Goal: Information Seeking & Learning: Learn about a topic

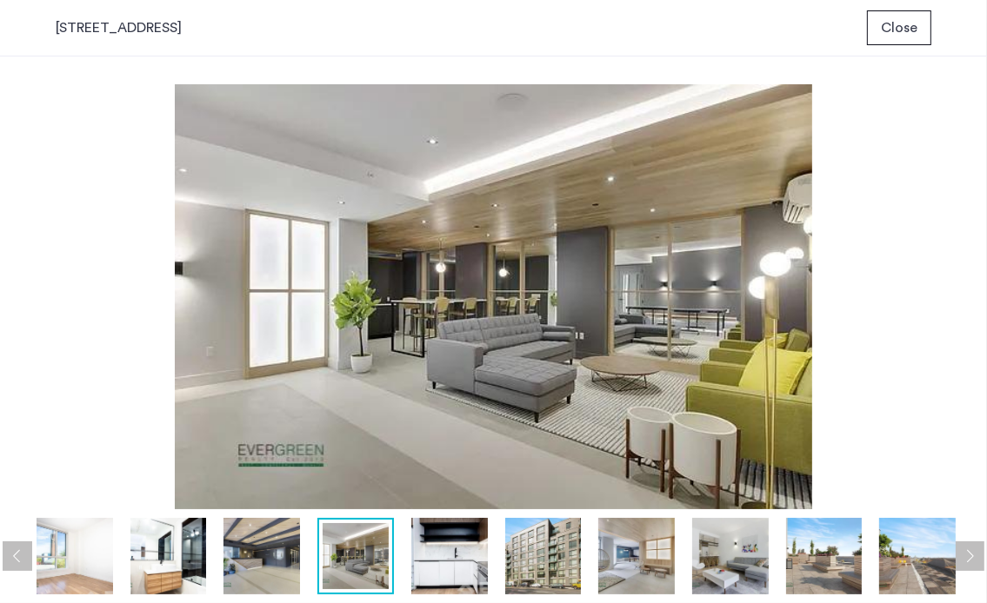
click at [928, 39] on button "Close" at bounding box center [899, 27] width 64 height 35
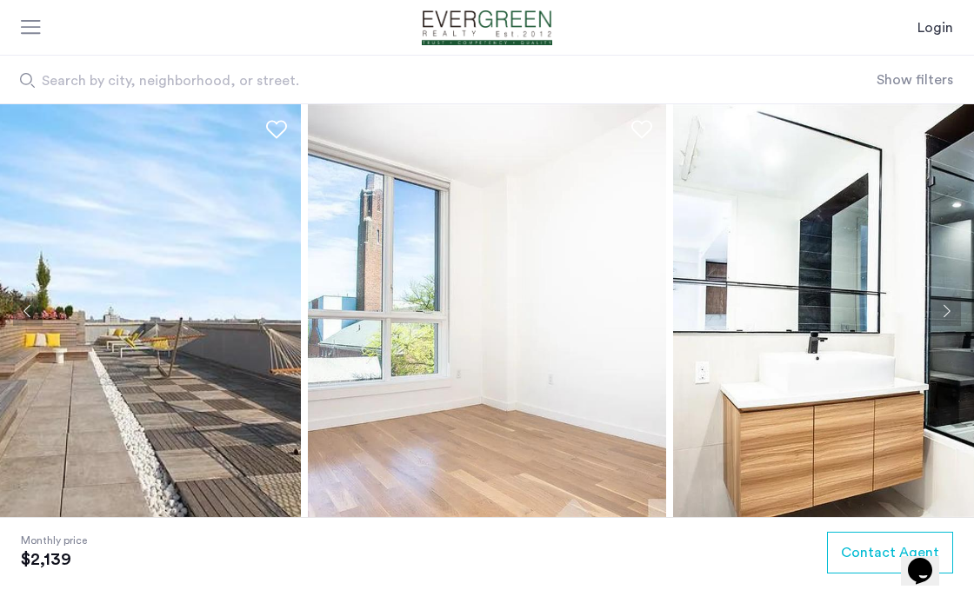
click at [192, 323] on img at bounding box center [122, 310] width 358 height 413
click at [208, 304] on img at bounding box center [122, 310] width 358 height 413
click at [535, 264] on img at bounding box center [487, 310] width 358 height 413
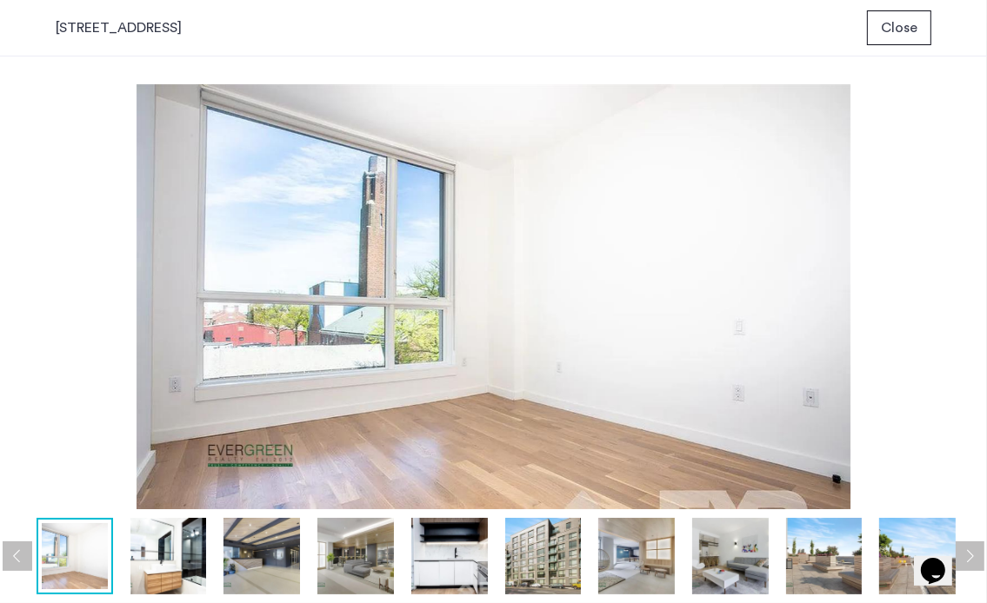
click at [535, 264] on img at bounding box center [493, 296] width 931 height 425
click at [968, 561] on button "Next apartment" at bounding box center [970, 557] width 30 height 30
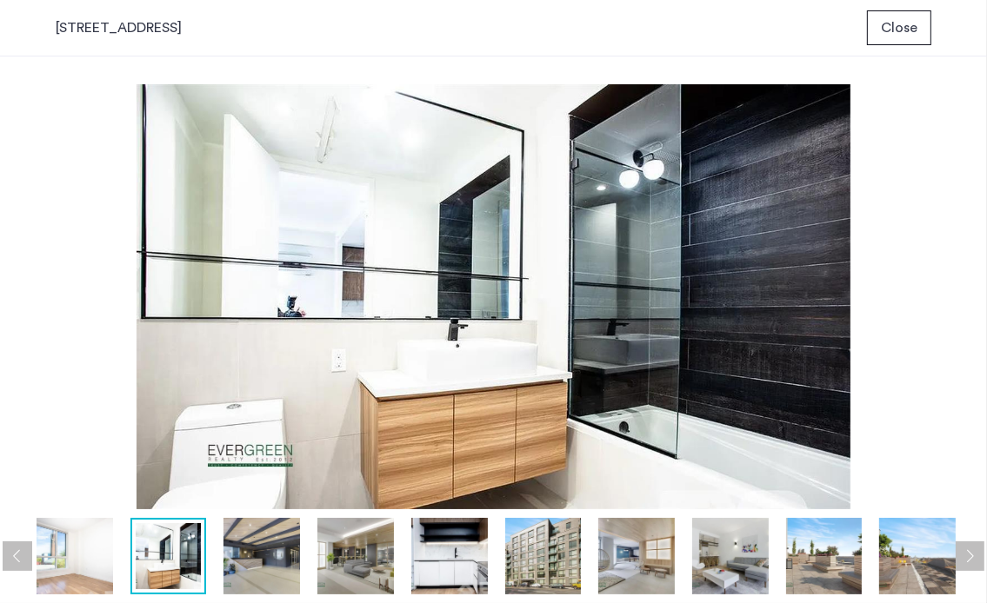
click at [968, 561] on button "Next apartment" at bounding box center [970, 557] width 30 height 30
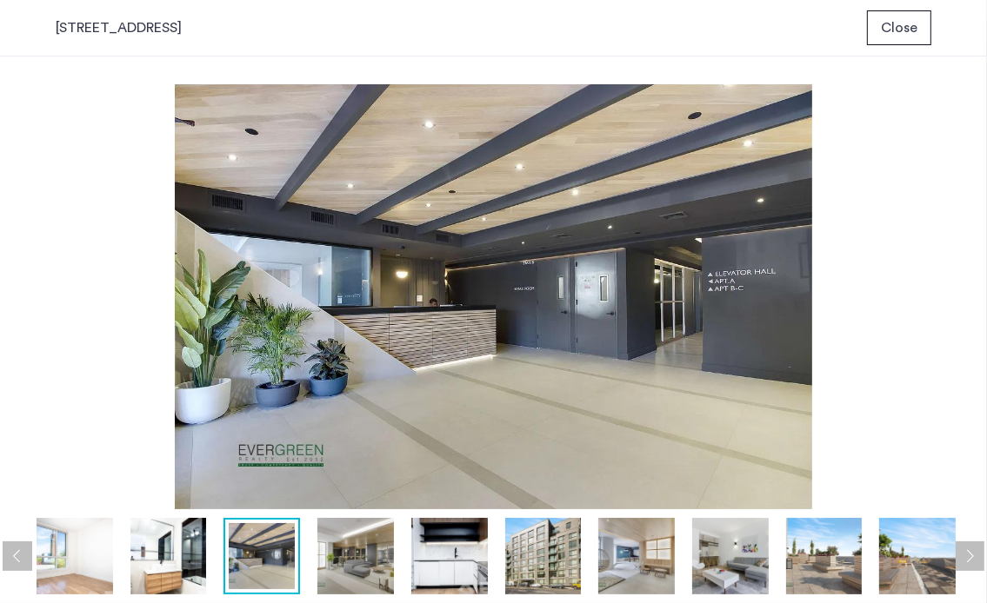
click at [968, 561] on button "Next apartment" at bounding box center [970, 557] width 30 height 30
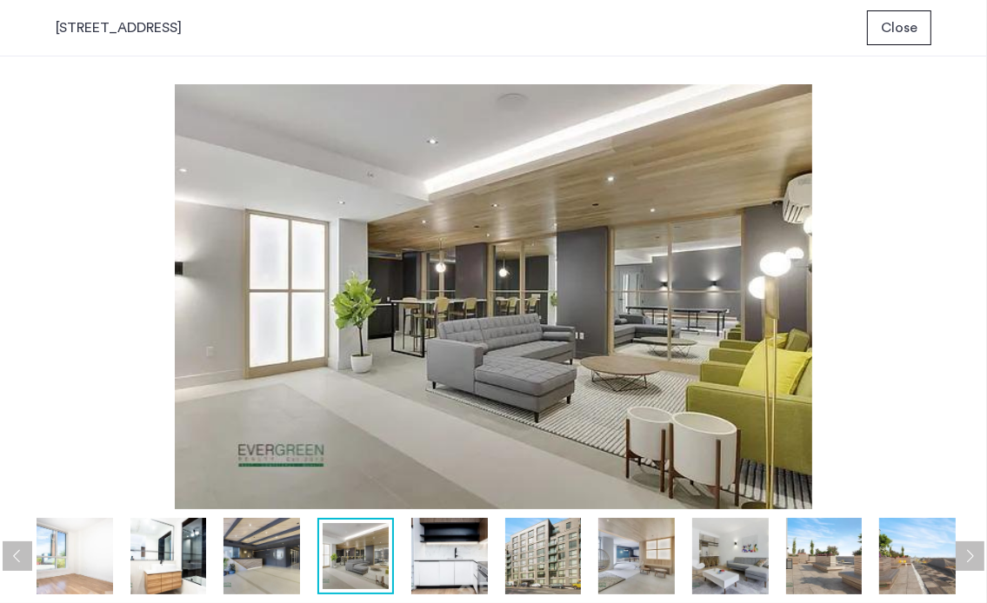
click at [968, 561] on button "Next apartment" at bounding box center [970, 557] width 30 height 30
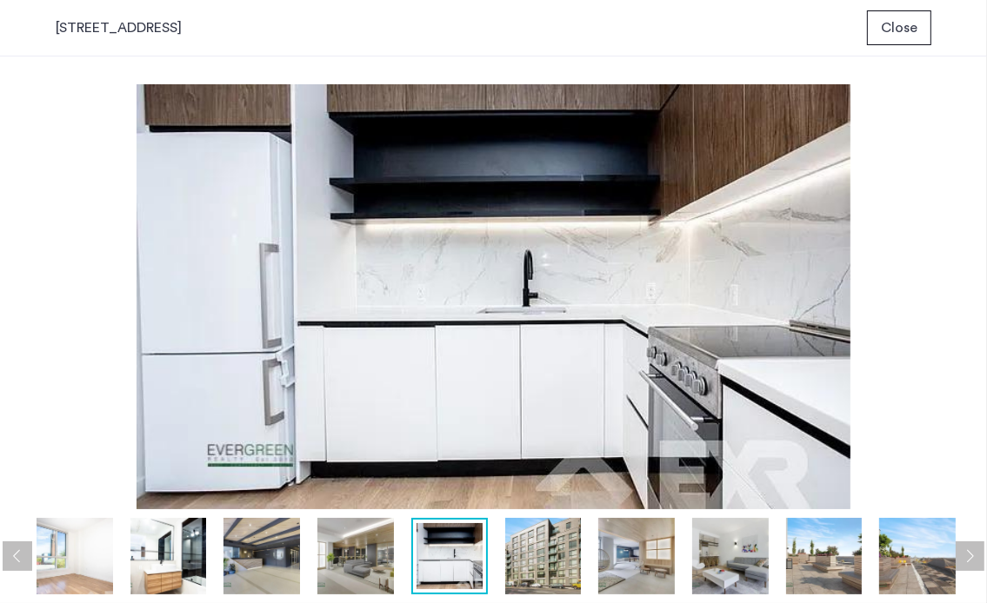
click at [968, 561] on button "Next apartment" at bounding box center [970, 557] width 30 height 30
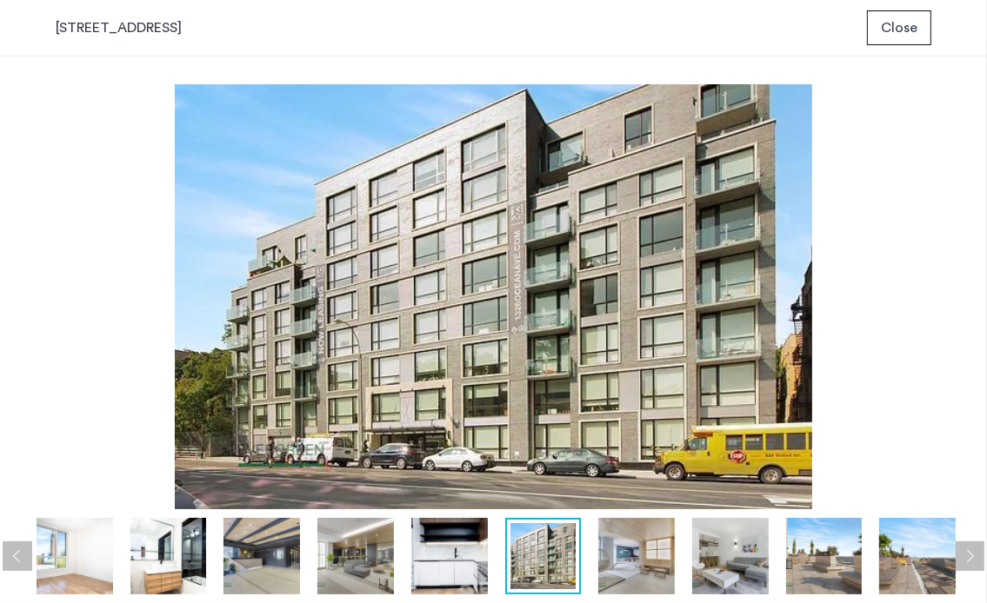
click at [968, 561] on button "Next apartment" at bounding box center [970, 557] width 30 height 30
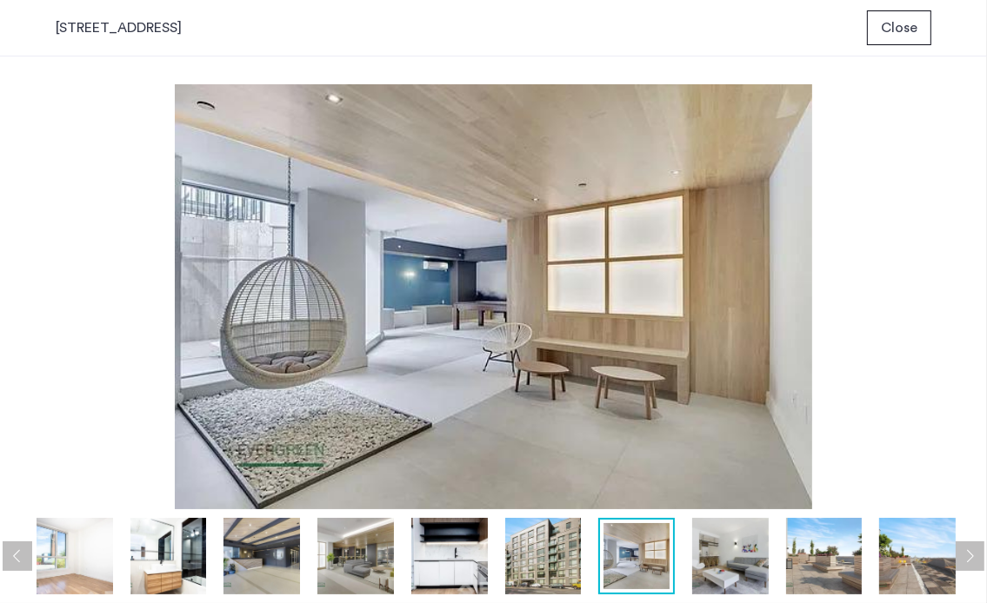
click at [968, 561] on button "Next apartment" at bounding box center [970, 557] width 30 height 30
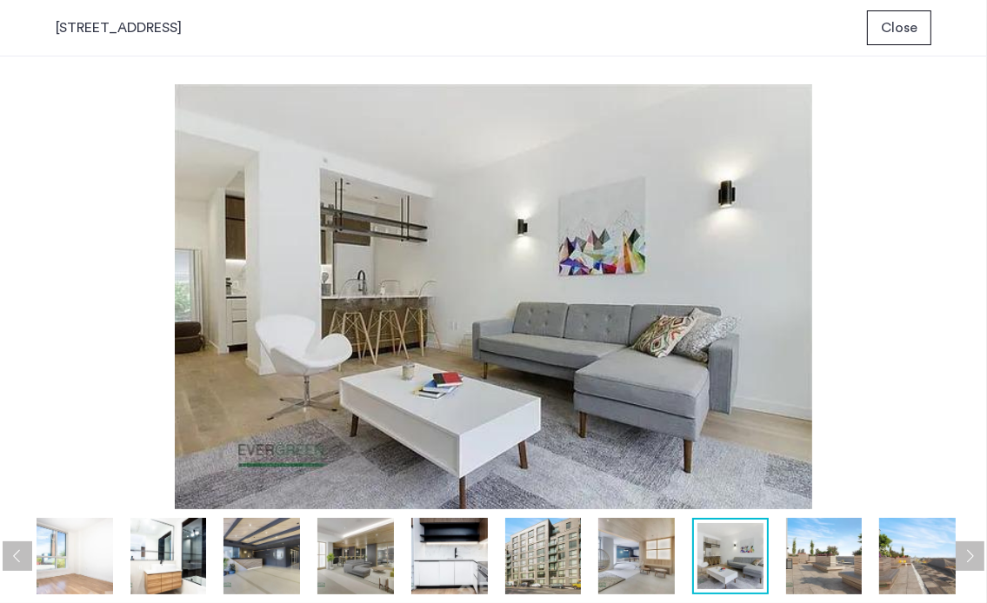
click at [968, 561] on button "Next apartment" at bounding box center [970, 557] width 30 height 30
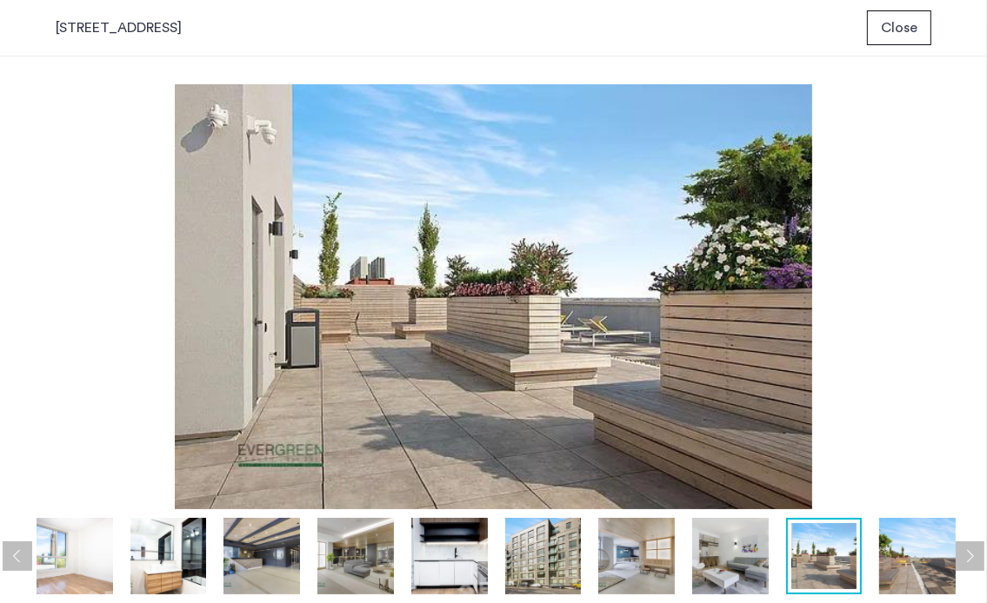
click at [968, 561] on button "Next apartment" at bounding box center [970, 557] width 30 height 30
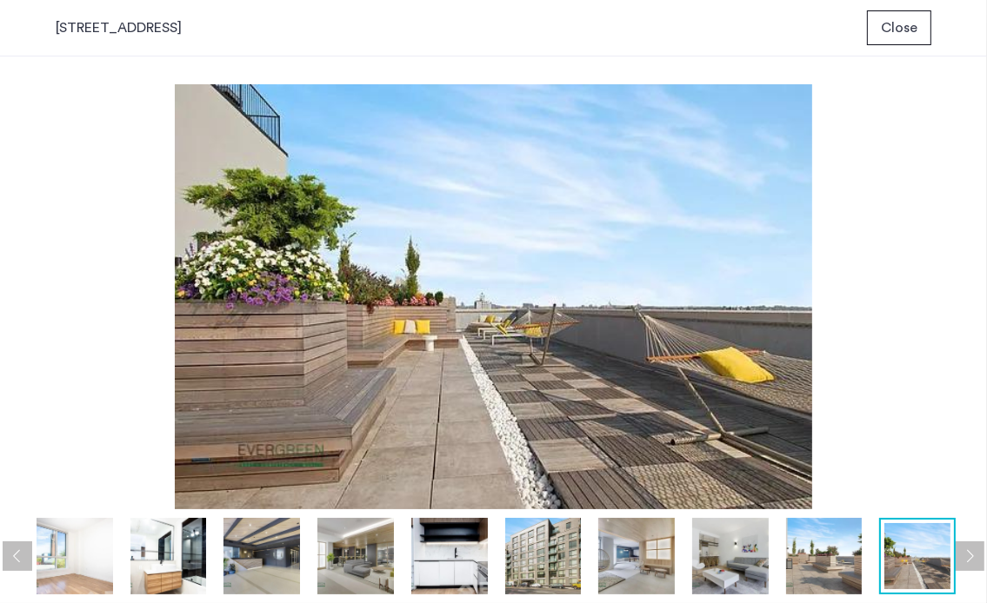
click at [968, 561] on button "Next apartment" at bounding box center [970, 557] width 30 height 30
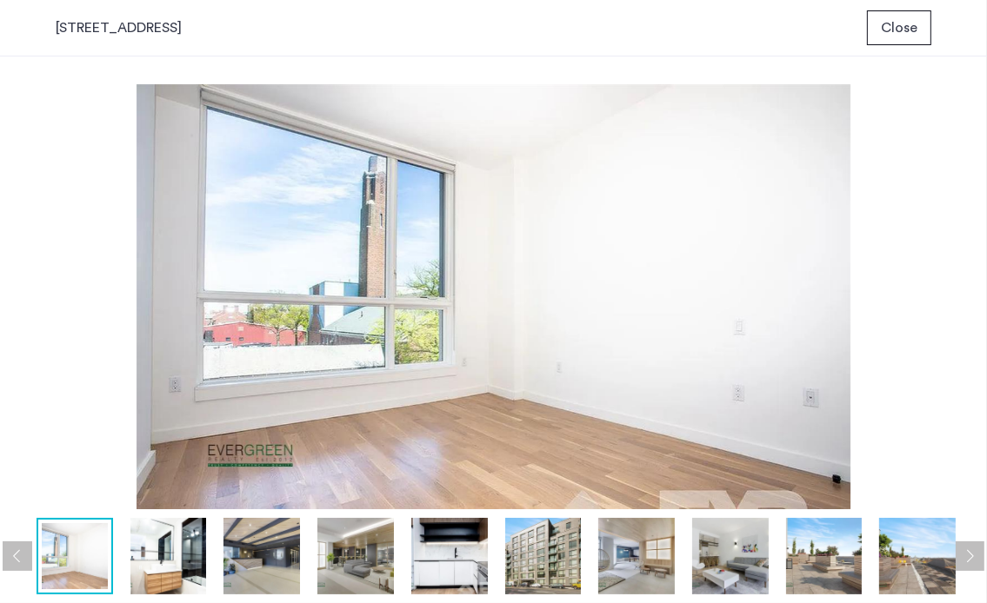
click at [968, 561] on button "Next apartment" at bounding box center [970, 557] width 30 height 30
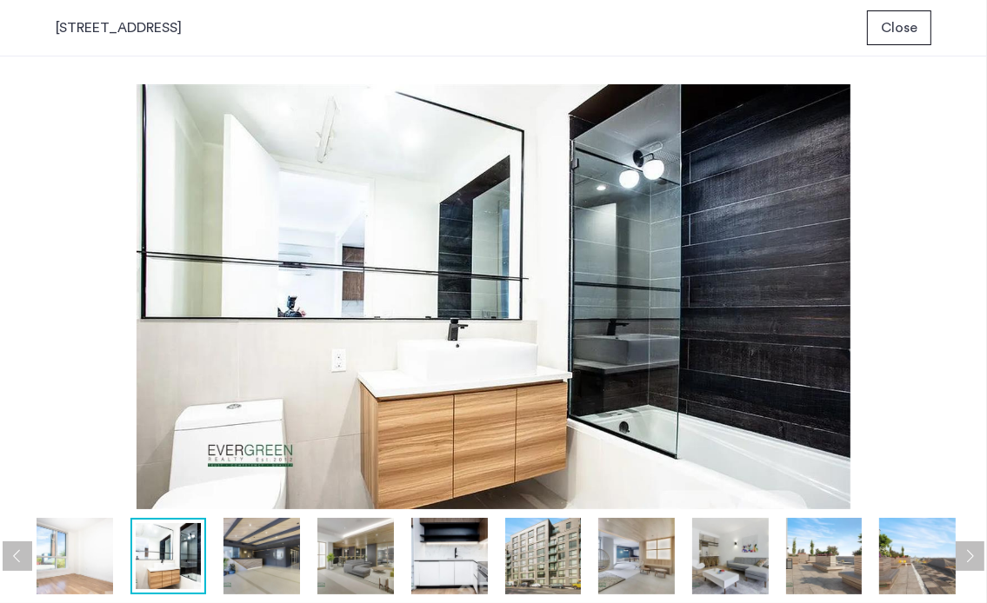
click at [968, 561] on button "Next apartment" at bounding box center [970, 557] width 30 height 30
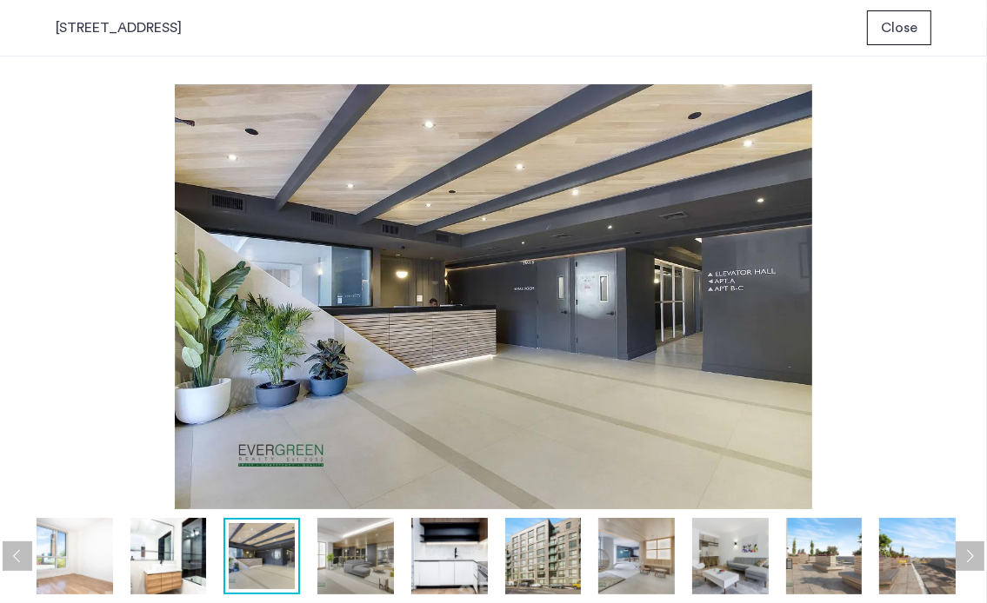
click at [968, 561] on button "Next apartment" at bounding box center [970, 557] width 30 height 30
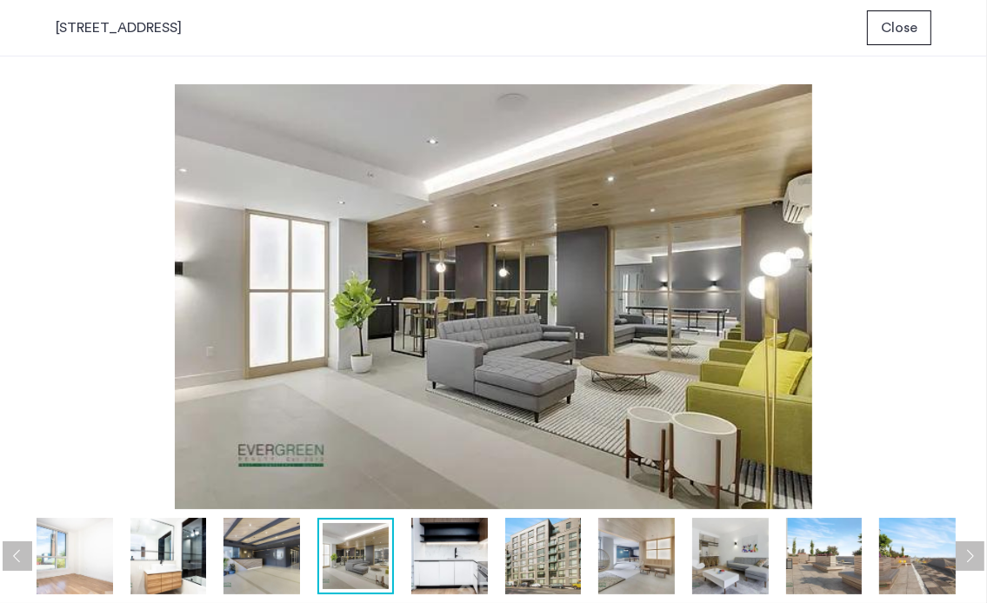
click at [968, 561] on button "Next apartment" at bounding box center [970, 557] width 30 height 30
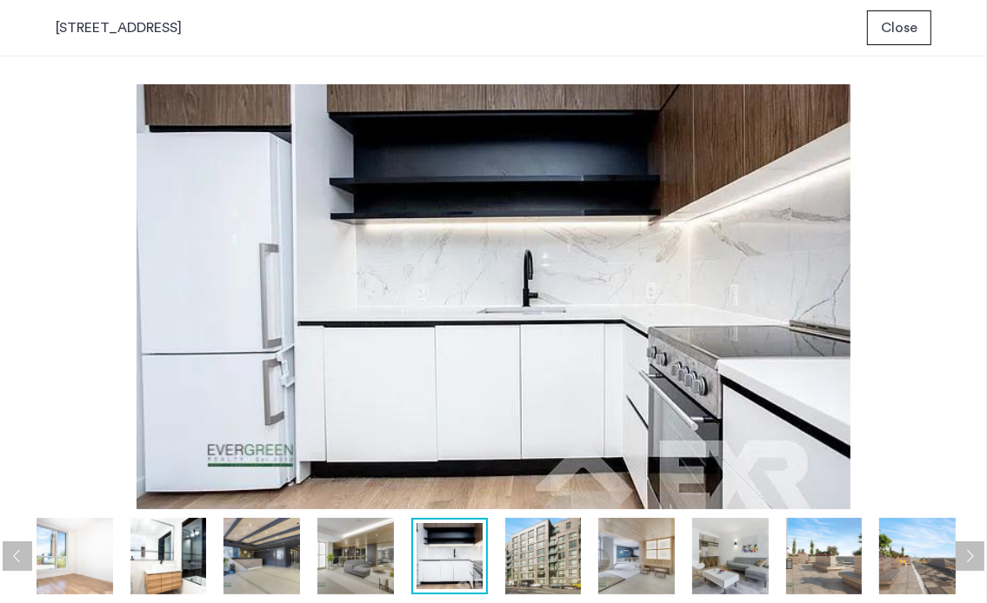
click at [968, 561] on button "Next apartment" at bounding box center [970, 557] width 30 height 30
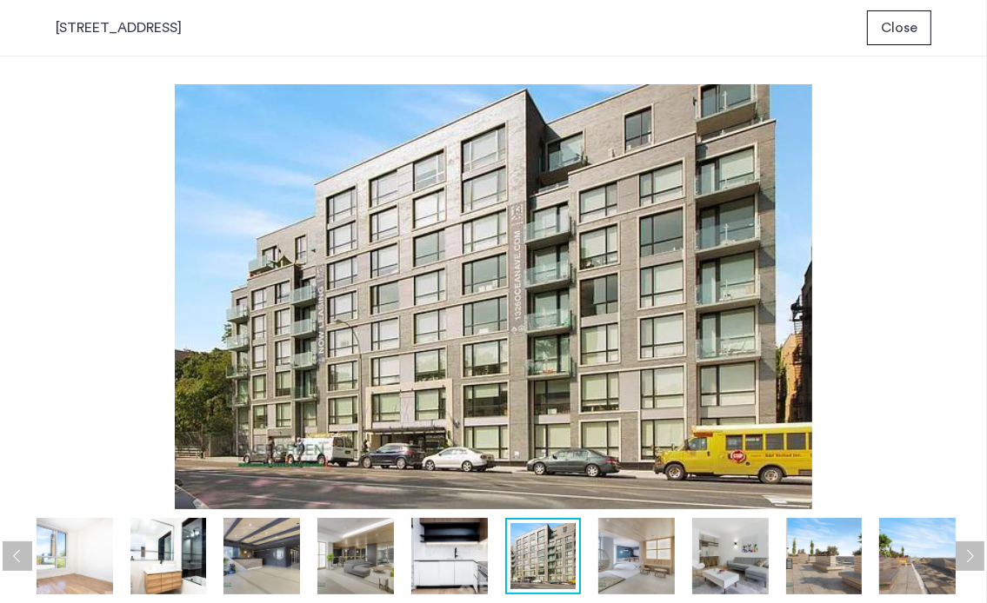
click at [907, 39] on button "Close" at bounding box center [899, 27] width 64 height 35
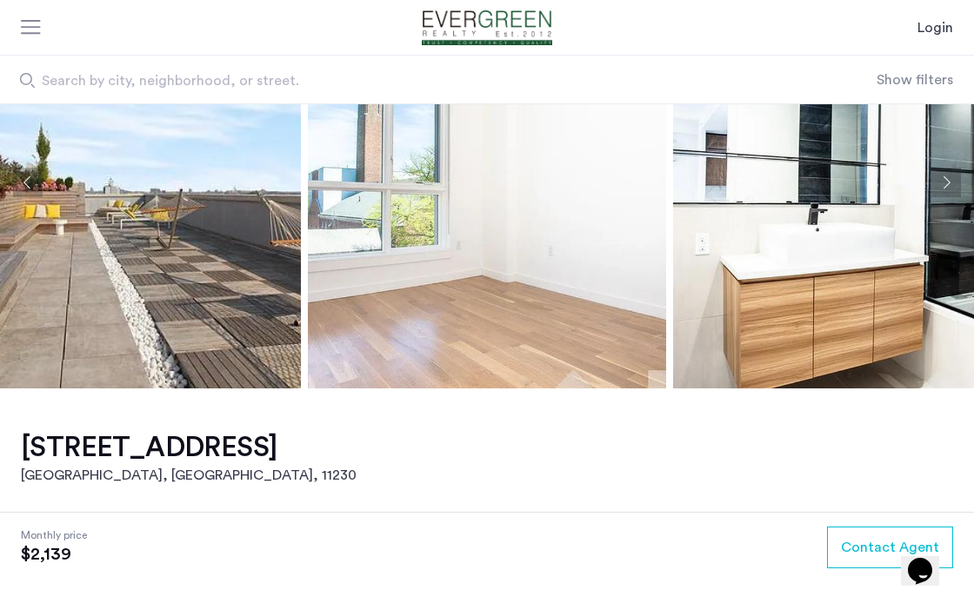
scroll to position [261, 0]
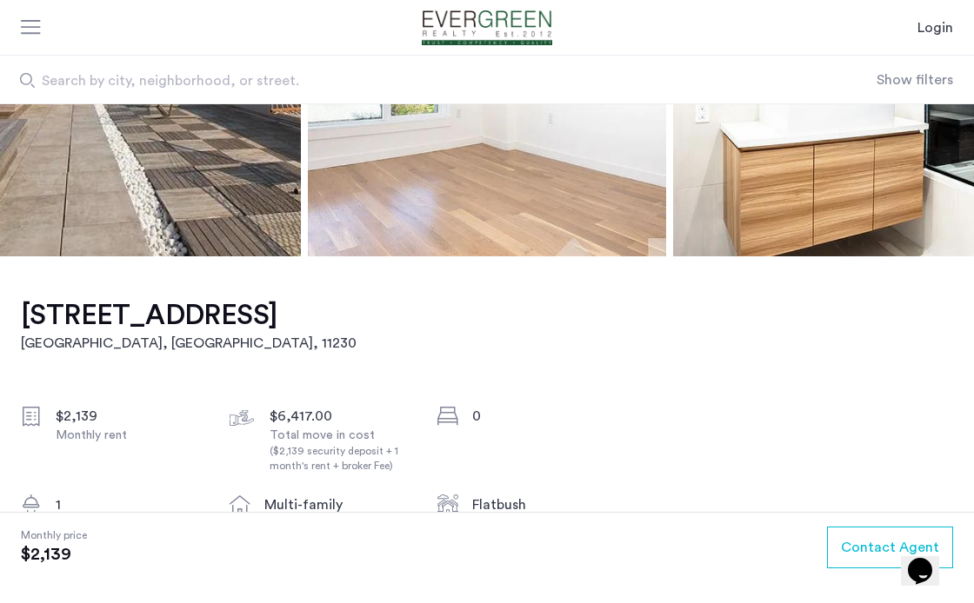
click at [102, 411] on div "$2,139" at bounding box center [129, 416] width 146 height 21
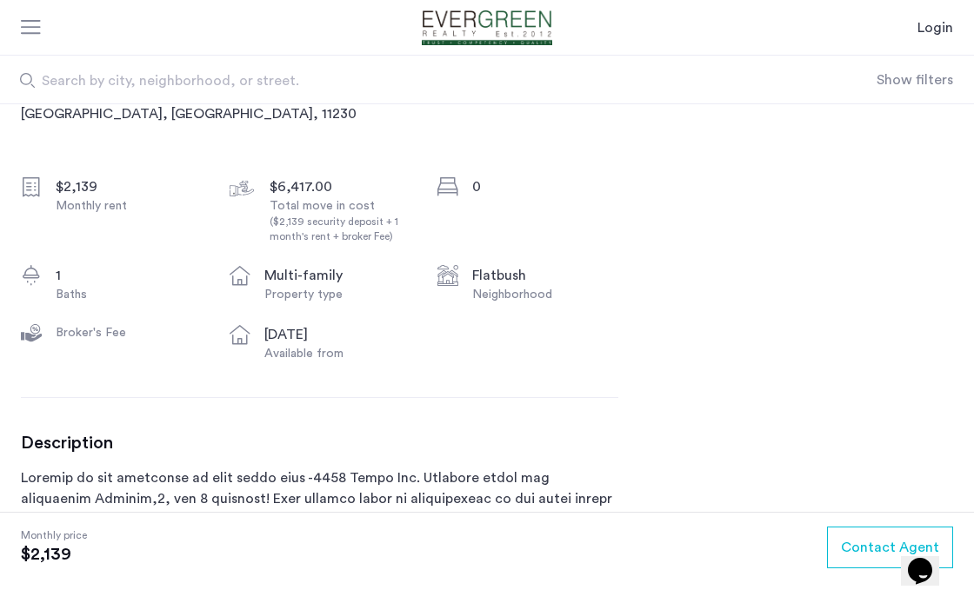
scroll to position [522, 0]
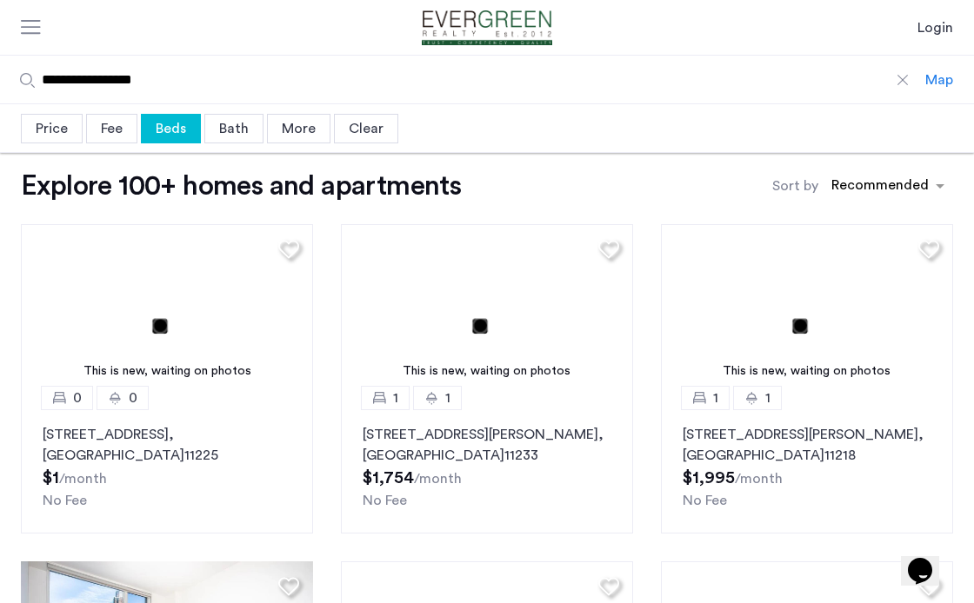
click at [932, 70] on div "Map" at bounding box center [939, 80] width 28 height 21
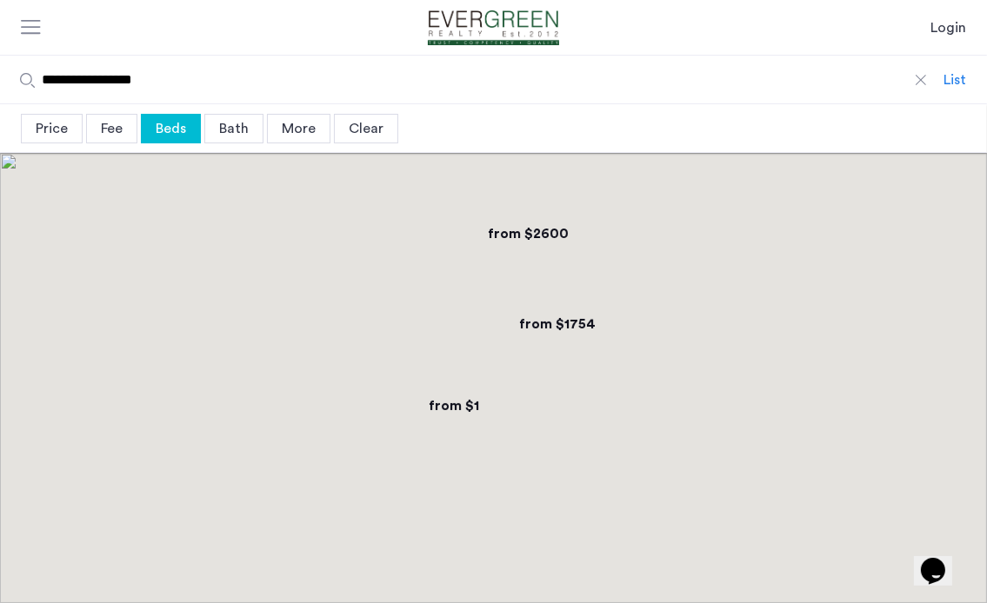
click at [929, 83] on input "**********" at bounding box center [471, 80] width 943 height 48
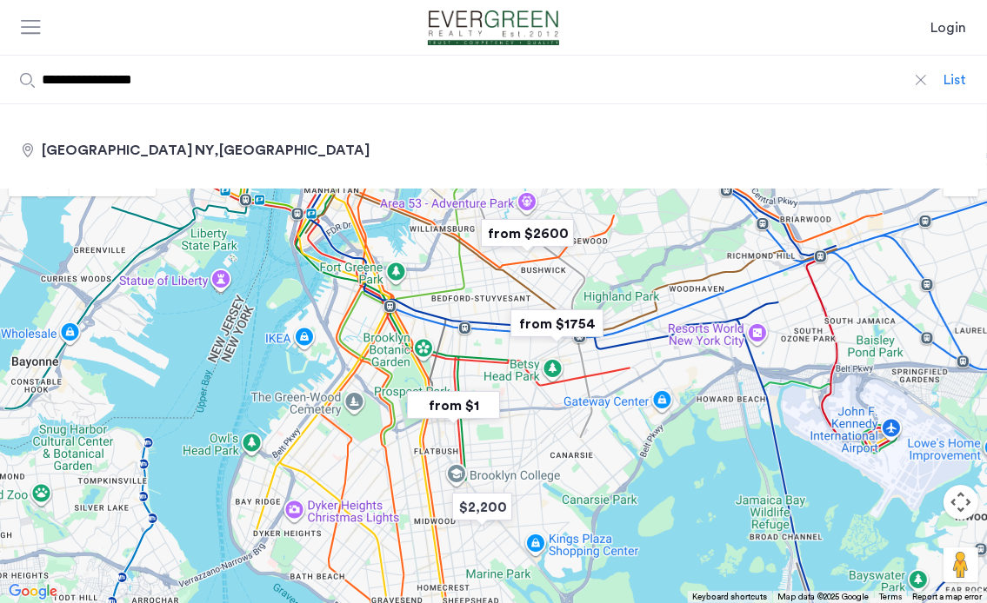
click at [483, 371] on div at bounding box center [493, 378] width 987 height 450
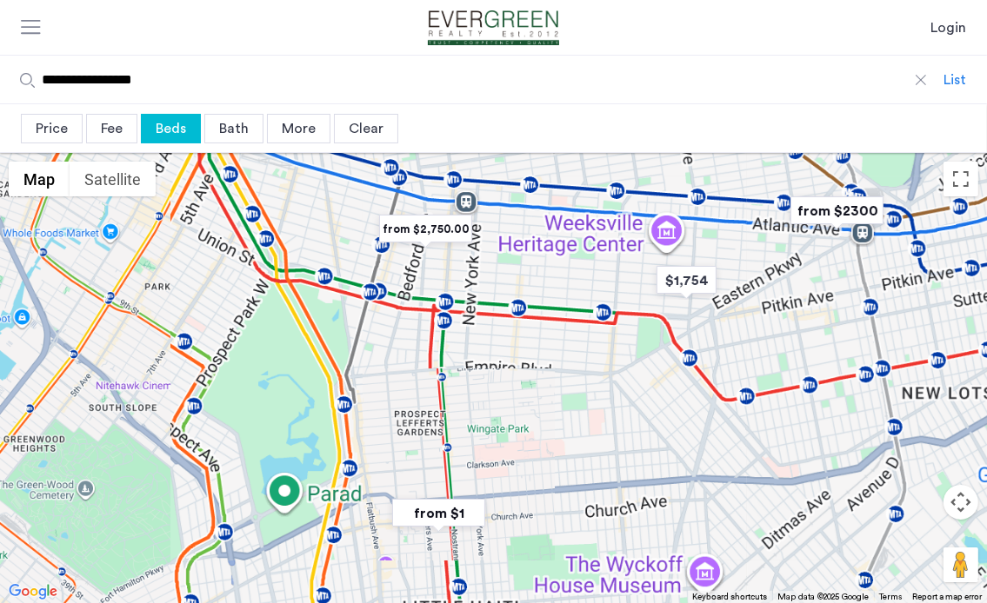
click at [464, 380] on div at bounding box center [493, 378] width 987 height 450
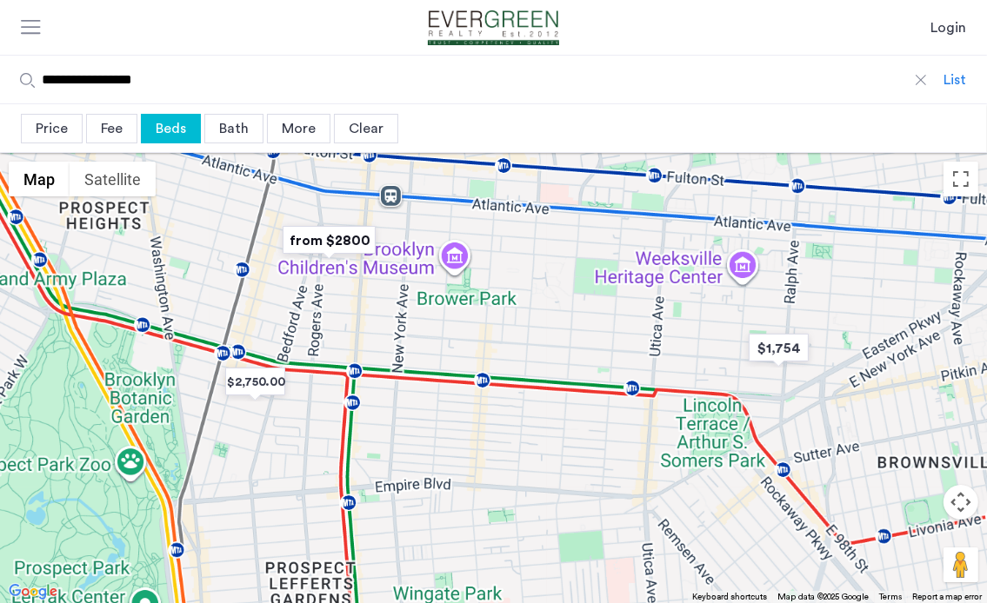
drag, startPoint x: 617, startPoint y: 314, endPoint x: 622, endPoint y: 423, distance: 109.6
click at [622, 423] on div at bounding box center [493, 378] width 987 height 450
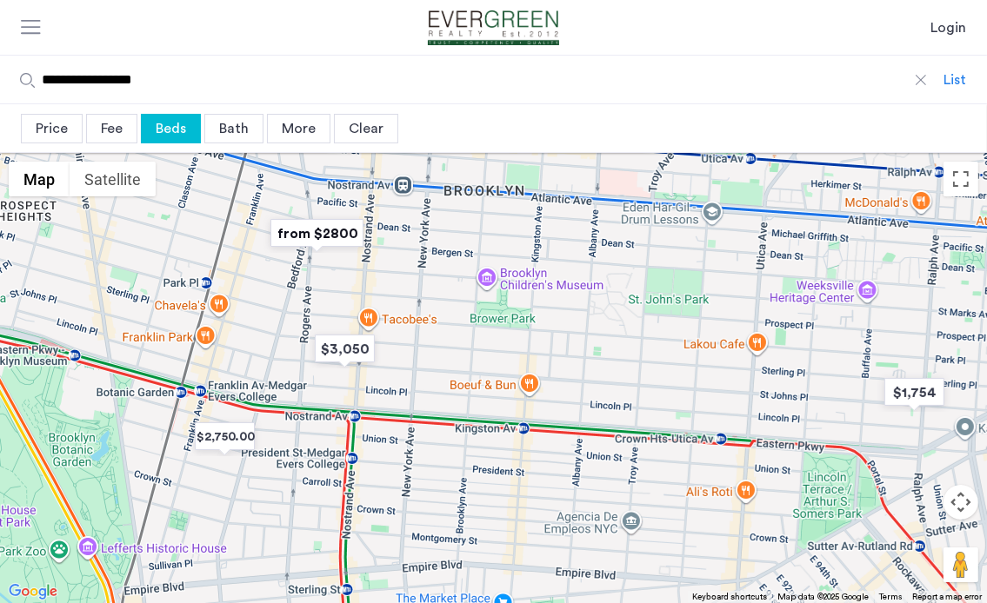
drag, startPoint x: 539, startPoint y: 320, endPoint x: 640, endPoint y: 398, distance: 127.6
click at [640, 398] on div at bounding box center [493, 378] width 987 height 450
